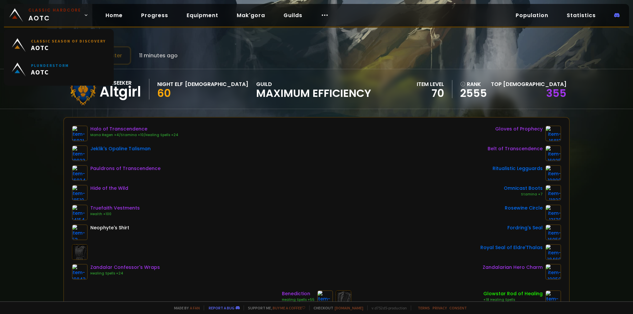
click at [23, 14] on img at bounding box center [16, 15] width 14 height 14
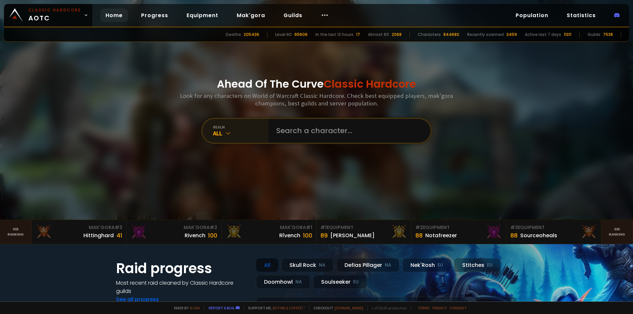
click at [231, 130] on div "All" at bounding box center [240, 134] width 55 height 8
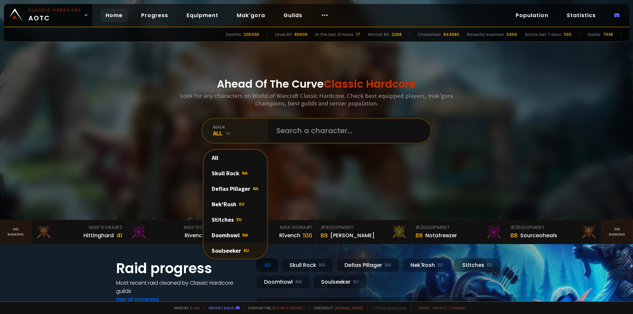
click at [233, 252] on div "Soulseeker EU" at bounding box center [235, 250] width 63 height 15
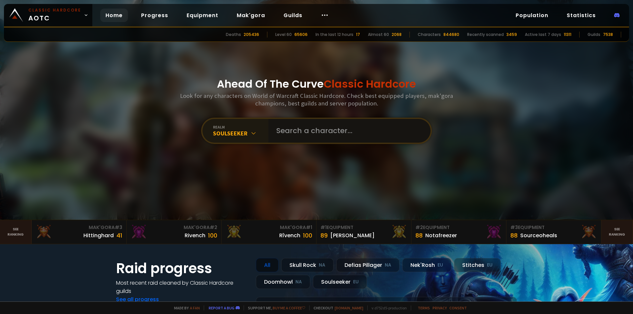
click at [310, 125] on input "text" at bounding box center [347, 131] width 150 height 24
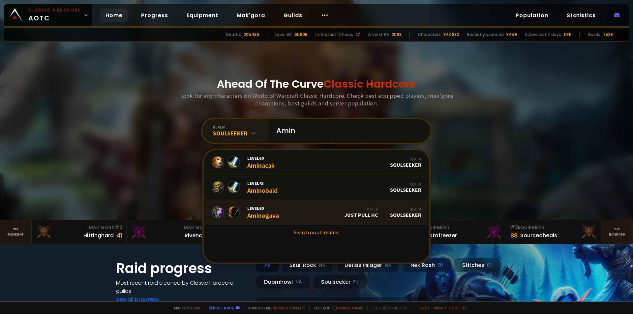
type input "Amin"
click at [304, 208] on link "Level 60 Aminogava Guild Just Pull HC Realm Soulseeker" at bounding box center [316, 212] width 225 height 25
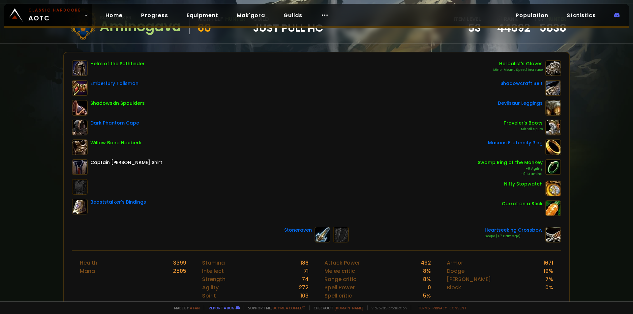
scroll to position [66, 0]
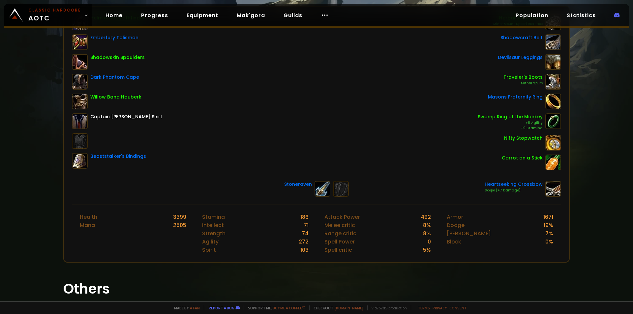
scroll to position [12, 0]
